Goal: Task Accomplishment & Management: Manage account settings

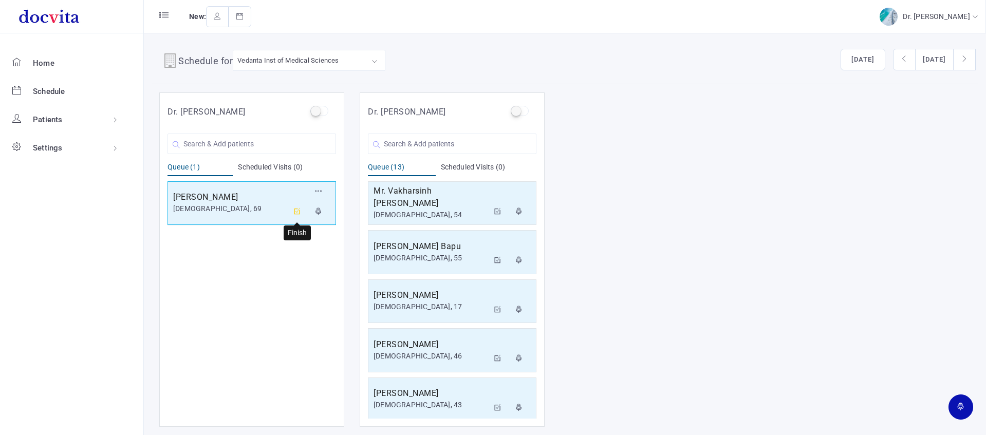
scroll to position [349, 0]
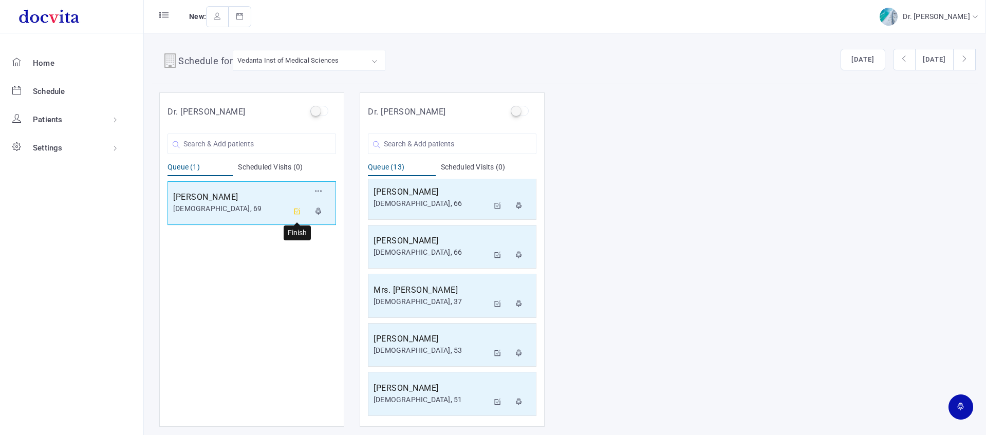
click at [295, 212] on icon at bounding box center [297, 211] width 7 height 7
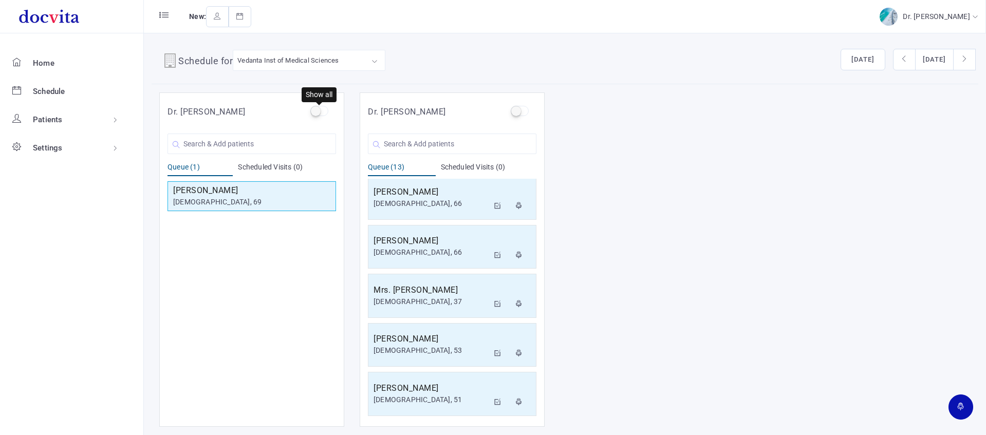
click at [319, 109] on label at bounding box center [319, 111] width 18 height 10
click at [317, 109] on input "checkbox" at bounding box center [313, 109] width 7 height 7
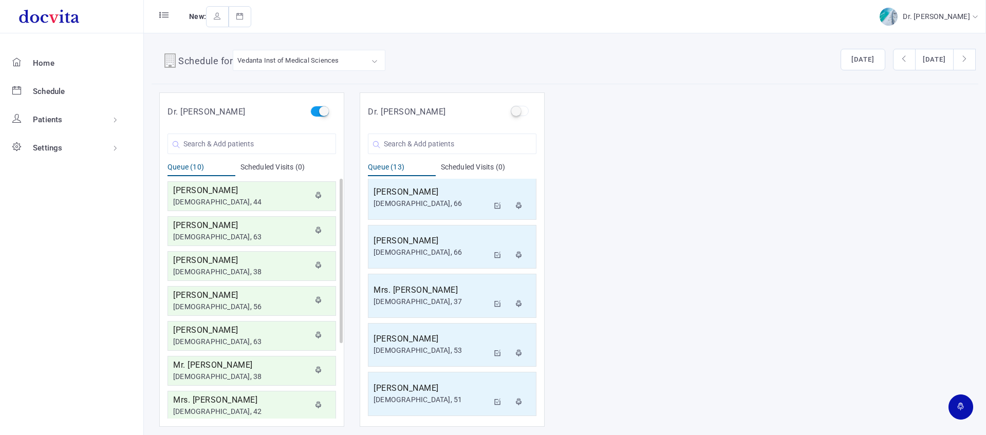
click at [319, 109] on label at bounding box center [319, 111] width 18 height 10
click at [317, 109] on input "checkbox" at bounding box center [313, 109] width 7 height 7
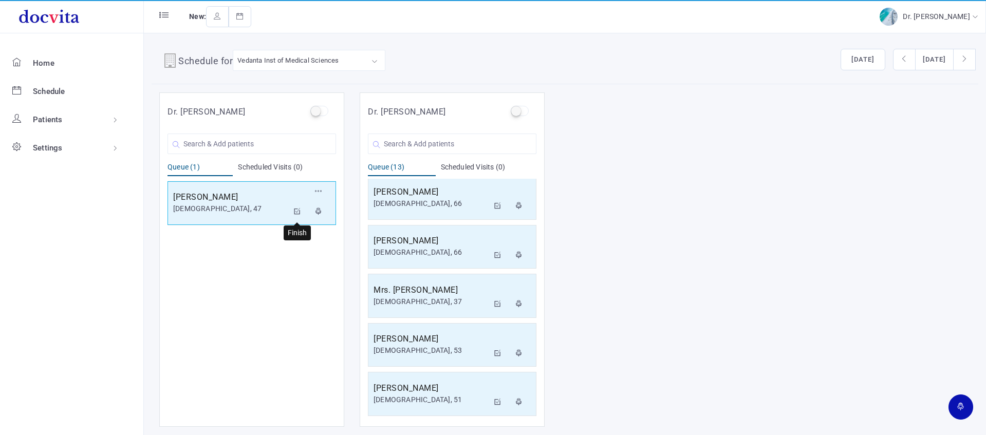
drag, startPoint x: 300, startPoint y: 211, endPoint x: 301, endPoint y: 203, distance: 8.4
click at [300, 210] on icon at bounding box center [297, 211] width 7 height 7
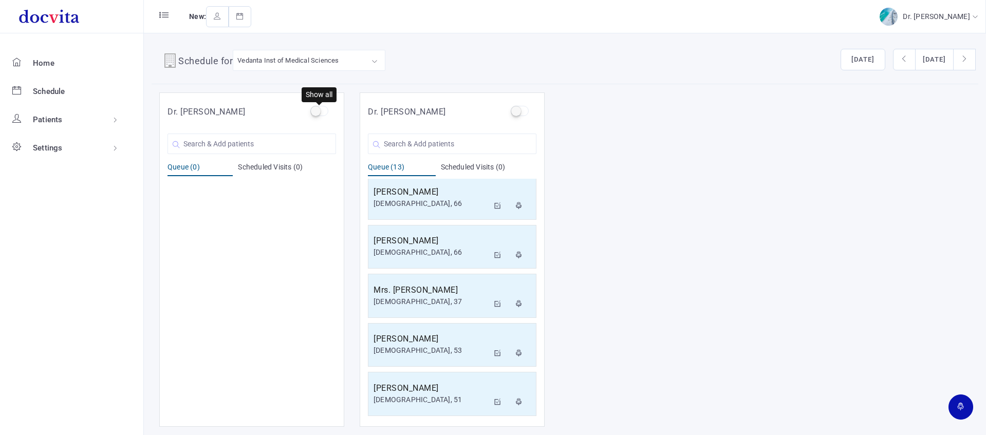
click at [319, 111] on label at bounding box center [319, 111] width 18 height 10
click at [317, 111] on input "checkbox" at bounding box center [313, 109] width 7 height 7
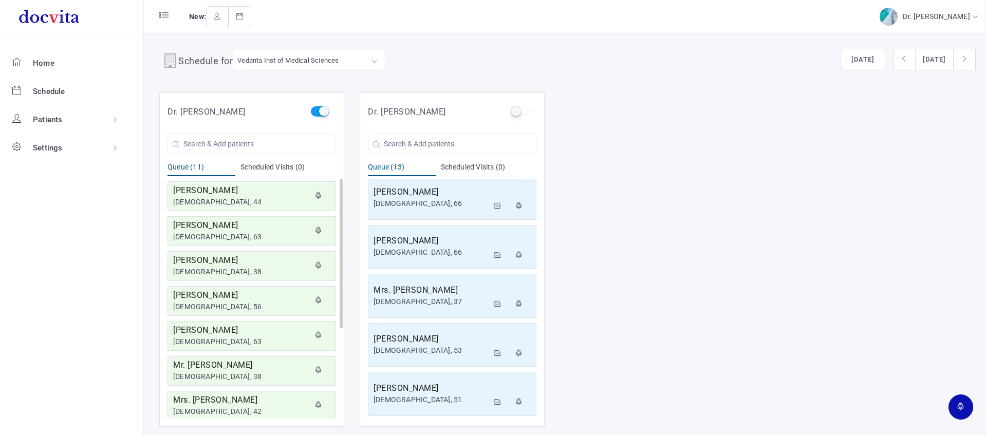
click at [320, 111] on label at bounding box center [319, 111] width 18 height 10
click at [317, 111] on input "checkbox" at bounding box center [313, 109] width 7 height 7
checkbox input "false"
